Goal: Navigation & Orientation: Find specific page/section

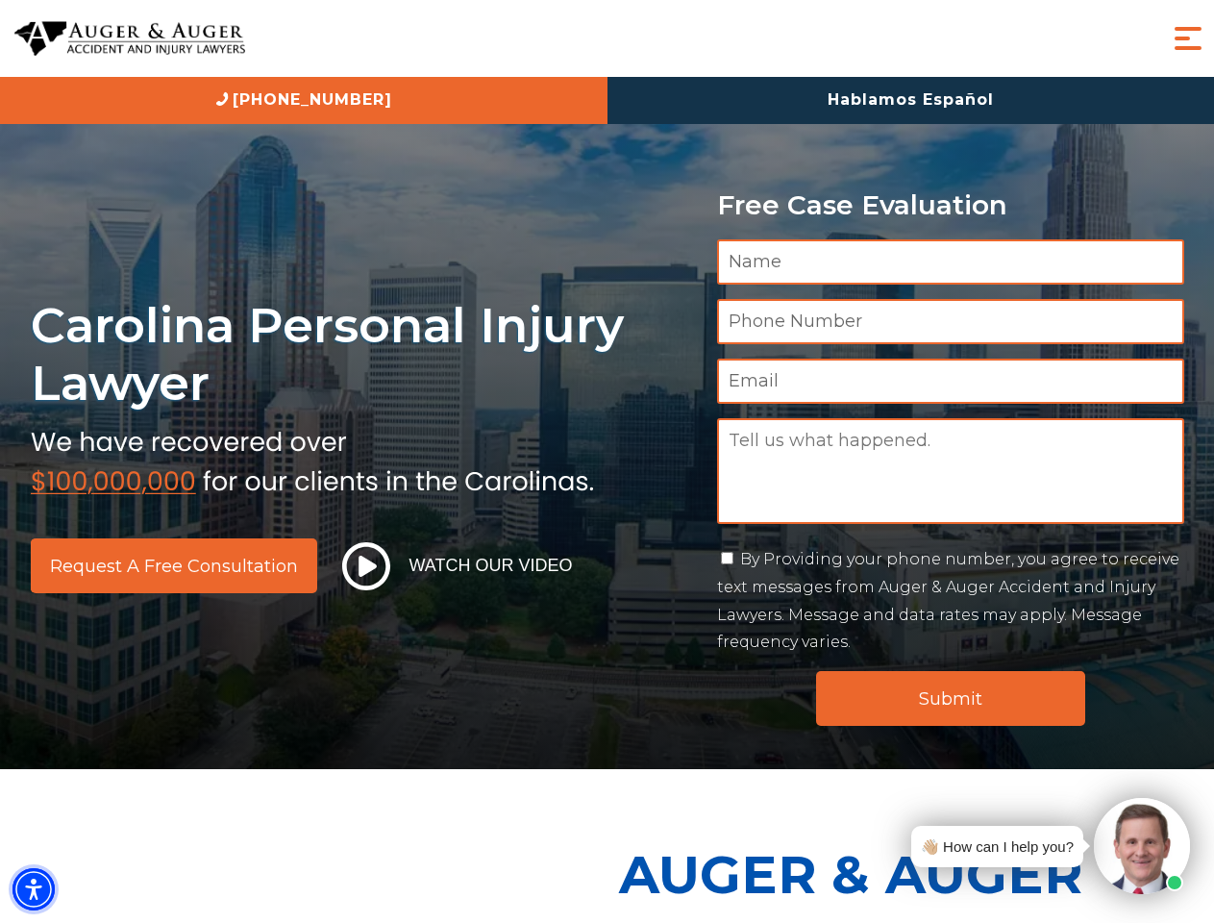
click at [34, 889] on img "Accessibility Menu" at bounding box center [33, 889] width 42 height 42
